Goal: Information Seeking & Learning: Learn about a topic

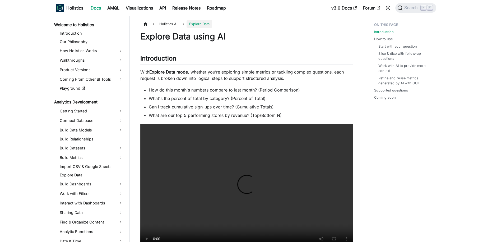
scroll to position [124, 0]
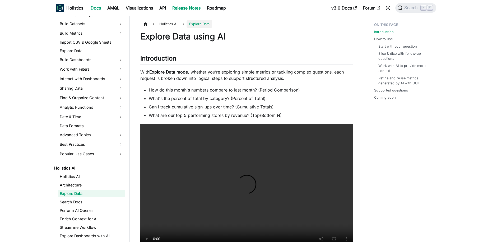
scroll to position [124, 0]
click at [409, 6] on span "Search" at bounding box center [412, 8] width 18 height 5
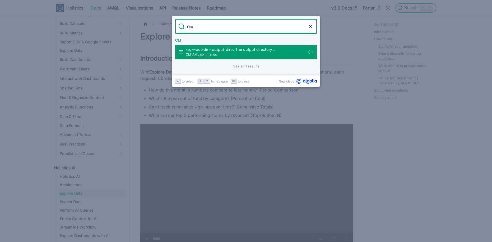
type input "o"
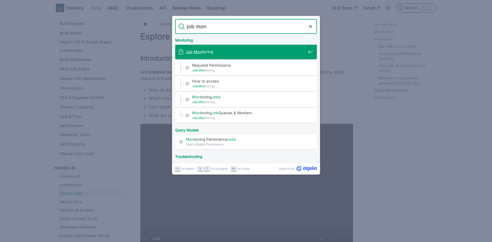
type input "job moni"
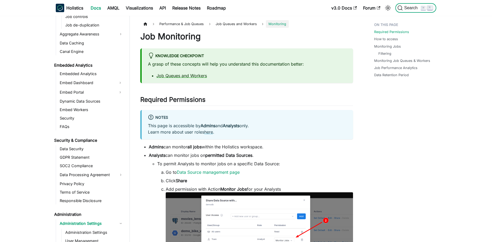
scroll to position [548, 0]
